Goal: Check status: Check status

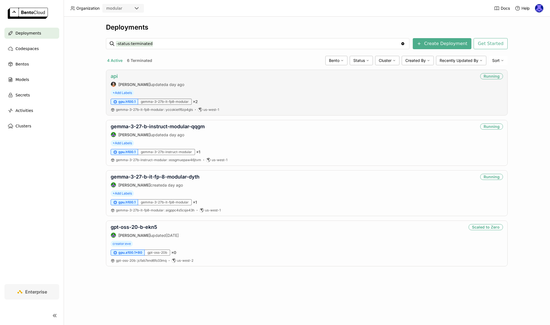
drag, startPoint x: 108, startPoint y: 75, endPoint x: 113, endPoint y: 77, distance: 5.4
click at [109, 75] on div "api [PERSON_NAME] updated a day ago Running + Add Labels gpu.h100.1 gemma-3-27b…" at bounding box center [307, 93] width 402 height 46
click at [113, 77] on link "api" at bounding box center [114, 76] width 7 height 6
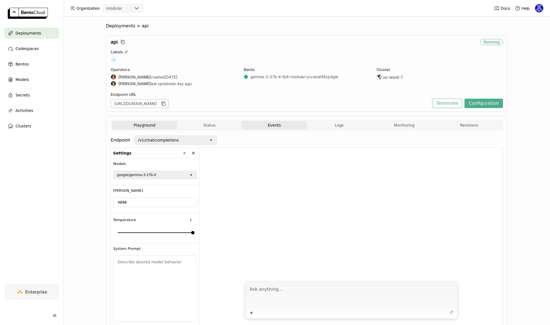
click at [294, 126] on button "Events" at bounding box center [274, 125] width 65 height 8
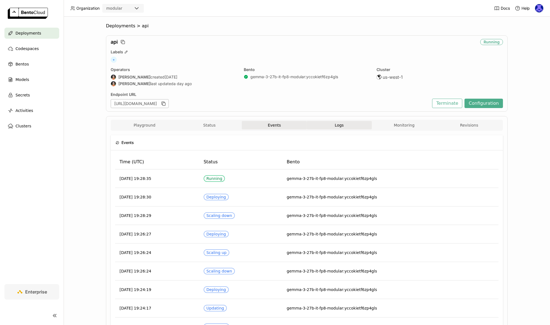
click at [345, 127] on button "Logs" at bounding box center [339, 125] width 65 height 8
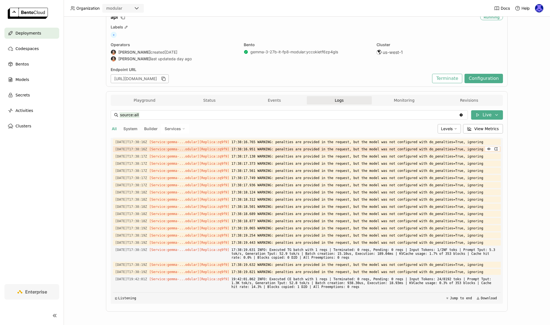
scroll to position [26, 0]
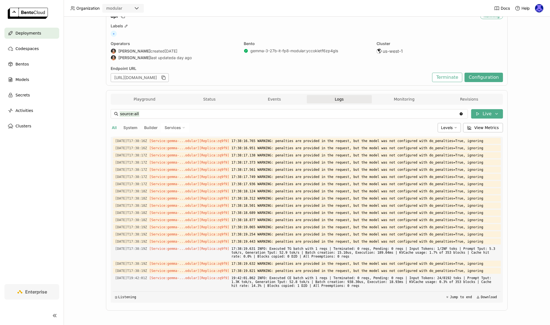
click at [211, 101] on button "Status" at bounding box center [209, 99] width 65 height 8
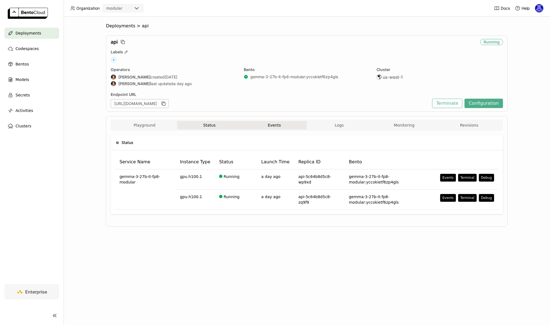
click at [278, 124] on button "Events" at bounding box center [274, 125] width 65 height 8
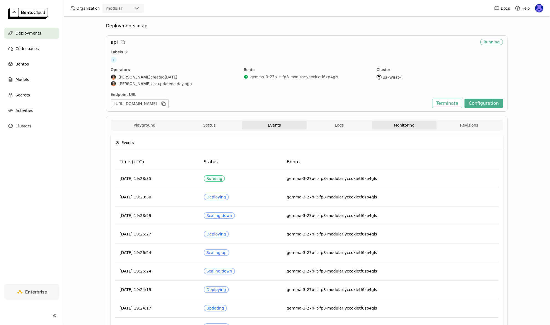
click at [412, 124] on button "Monitoring" at bounding box center [404, 125] width 65 height 8
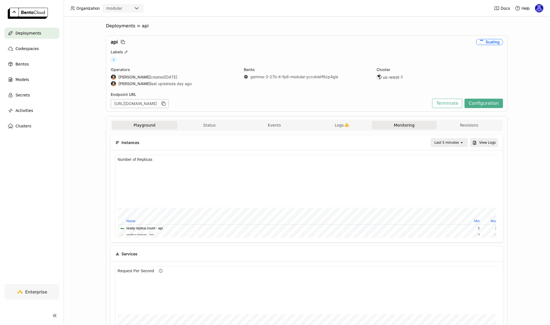
click at [154, 126] on button "Playground" at bounding box center [144, 125] width 65 height 8
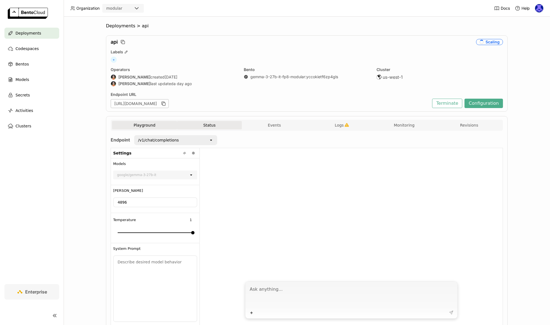
click at [215, 127] on button "Status" at bounding box center [209, 125] width 65 height 8
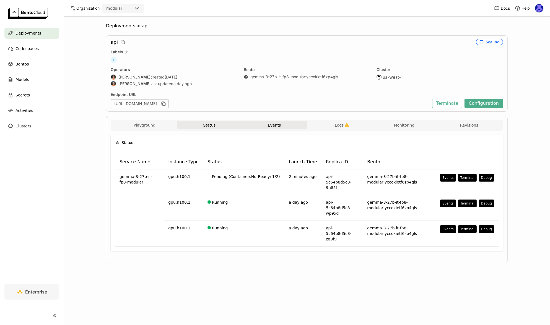
click at [287, 122] on button "Events" at bounding box center [274, 125] width 65 height 8
